Goal: Navigation & Orientation: Find specific page/section

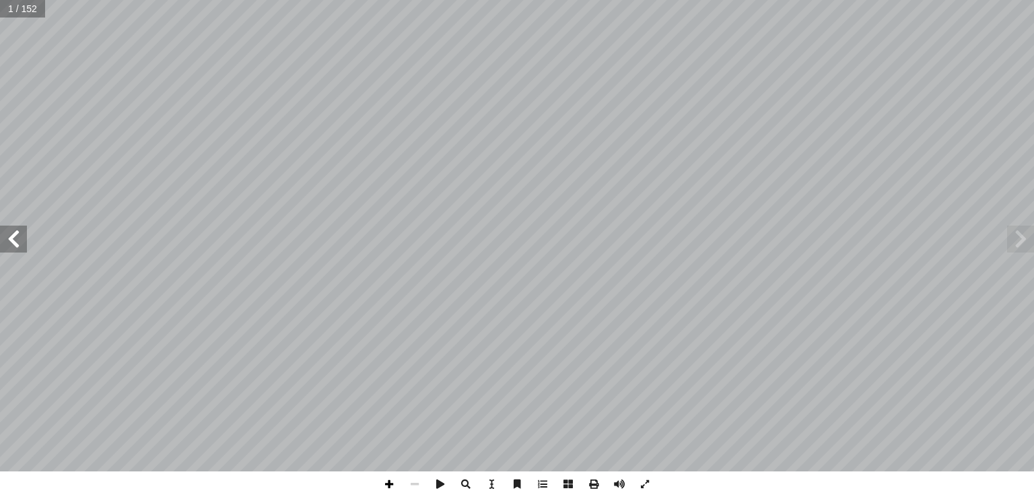
click at [394, 482] on span at bounding box center [389, 484] width 26 height 26
click at [13, 240] on span at bounding box center [13, 238] width 27 height 27
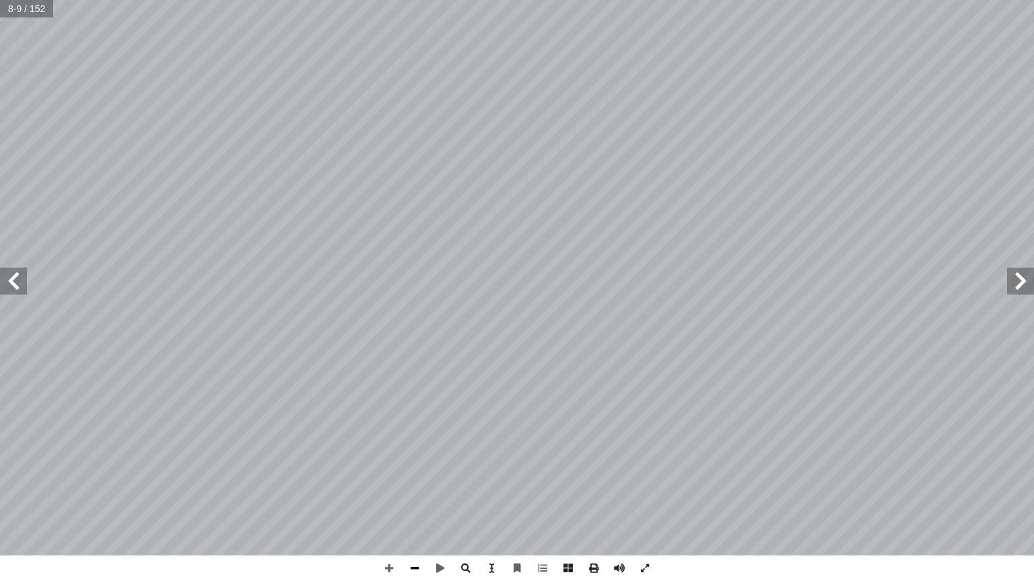
click at [413, 496] on span at bounding box center [415, 569] width 26 height 26
click at [647, 496] on span at bounding box center [645, 569] width 26 height 26
click at [415, 496] on span at bounding box center [415, 569] width 26 height 26
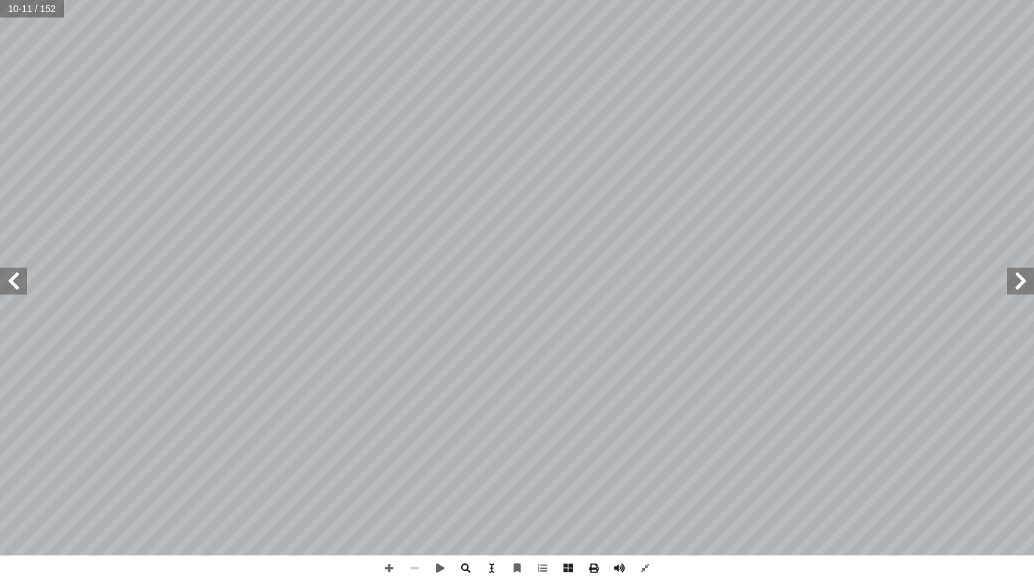
click at [415, 496] on span at bounding box center [415, 569] width 26 height 26
click at [646, 496] on span at bounding box center [645, 569] width 26 height 26
